Goal: Information Seeking & Learning: Learn about a topic

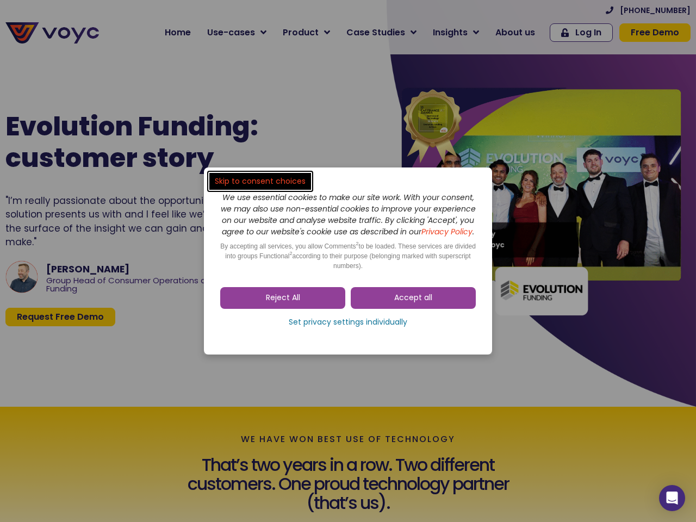
click at [413, 303] on span "Accept all" at bounding box center [413, 297] width 38 height 11
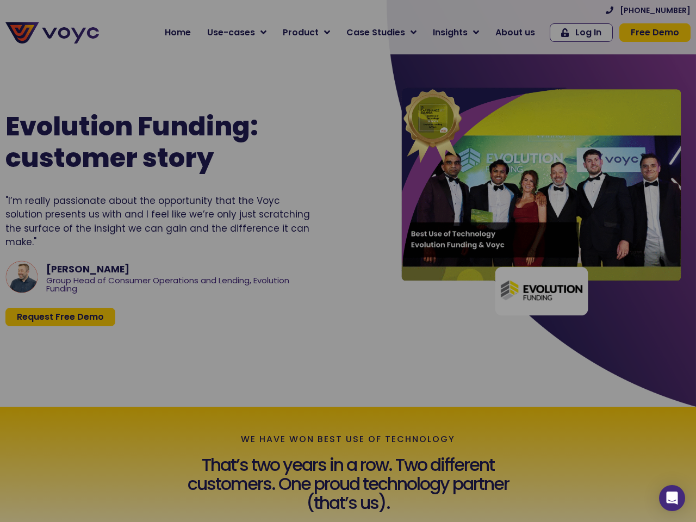
click at [283, 303] on div at bounding box center [348, 261] width 696 height 522
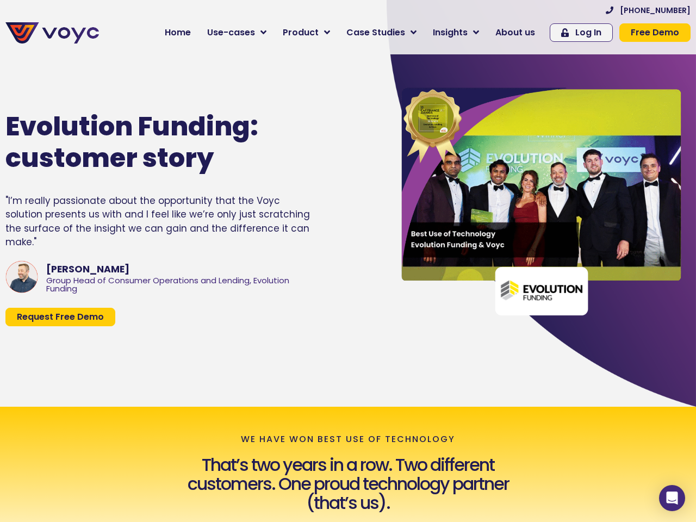
click at [348, 328] on div "Evolution Funding: customer story "I’m really passionate about the opportunity …" at bounding box center [188, 218] width 376 height 289
